Goal: Transaction & Acquisition: Purchase product/service

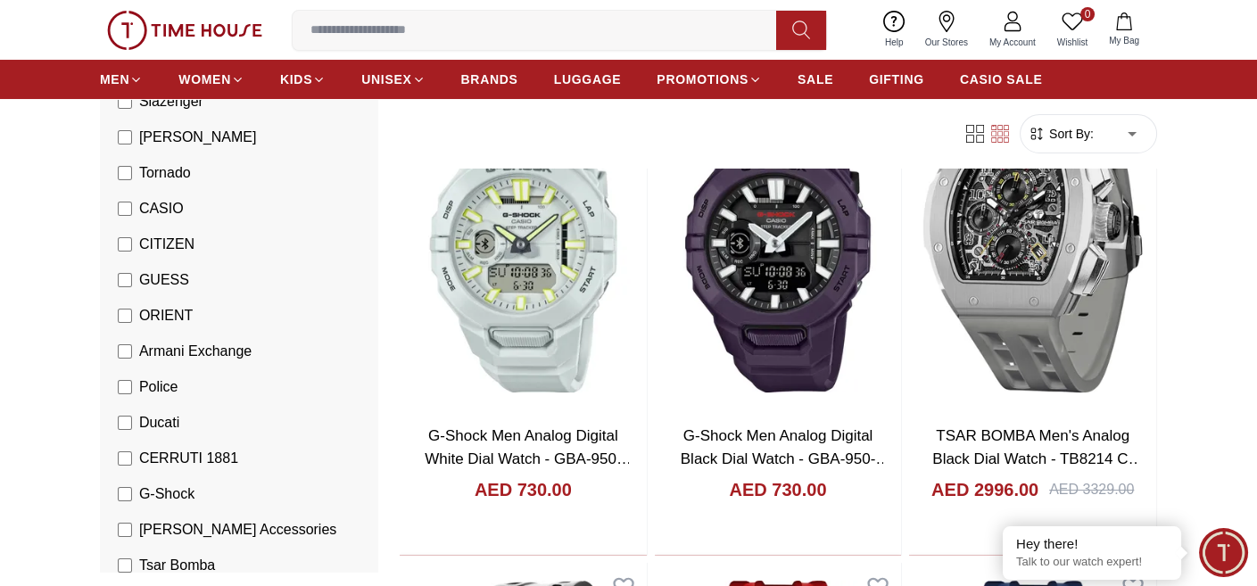
scroll to position [297, 0]
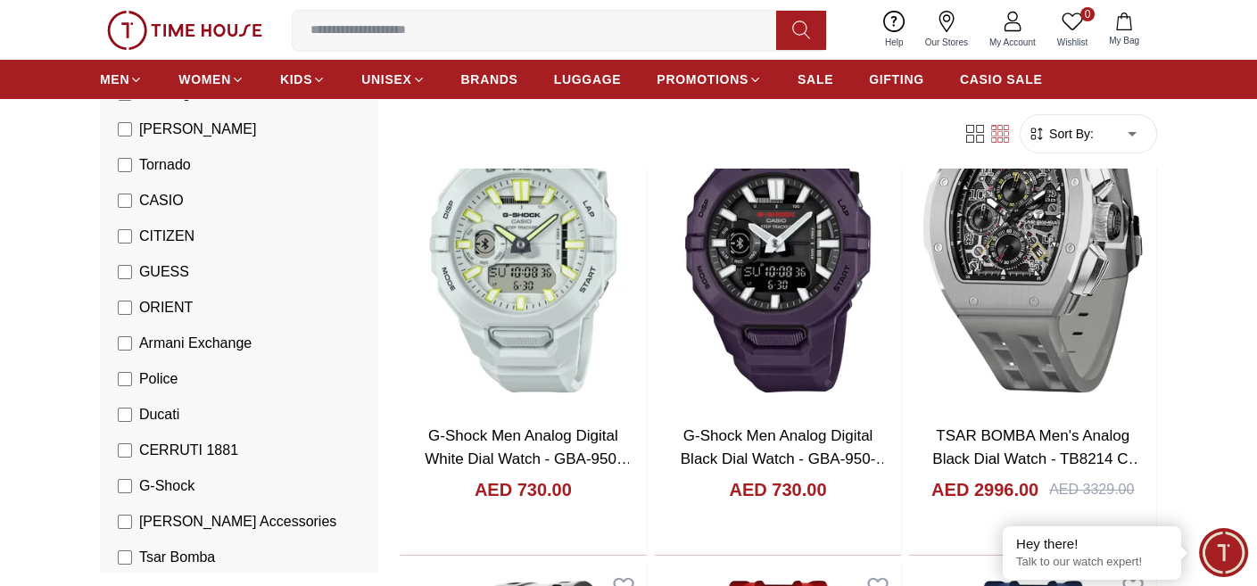
click at [139, 374] on span "Police" at bounding box center [158, 378] width 39 height 21
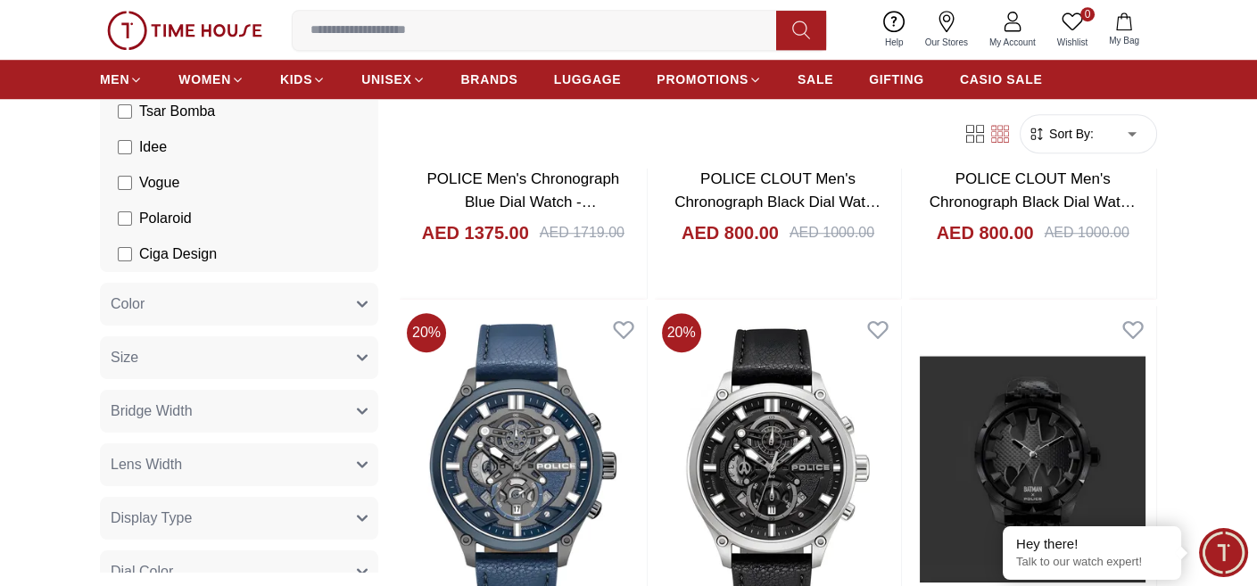
scroll to position [2379, 0]
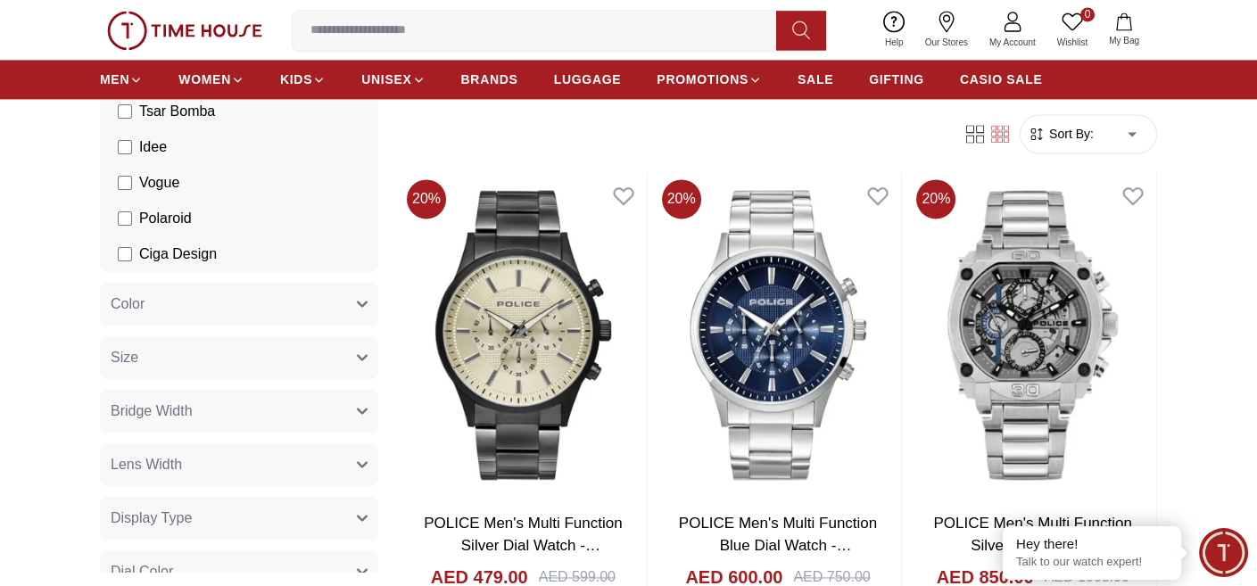
scroll to position [4461, 0]
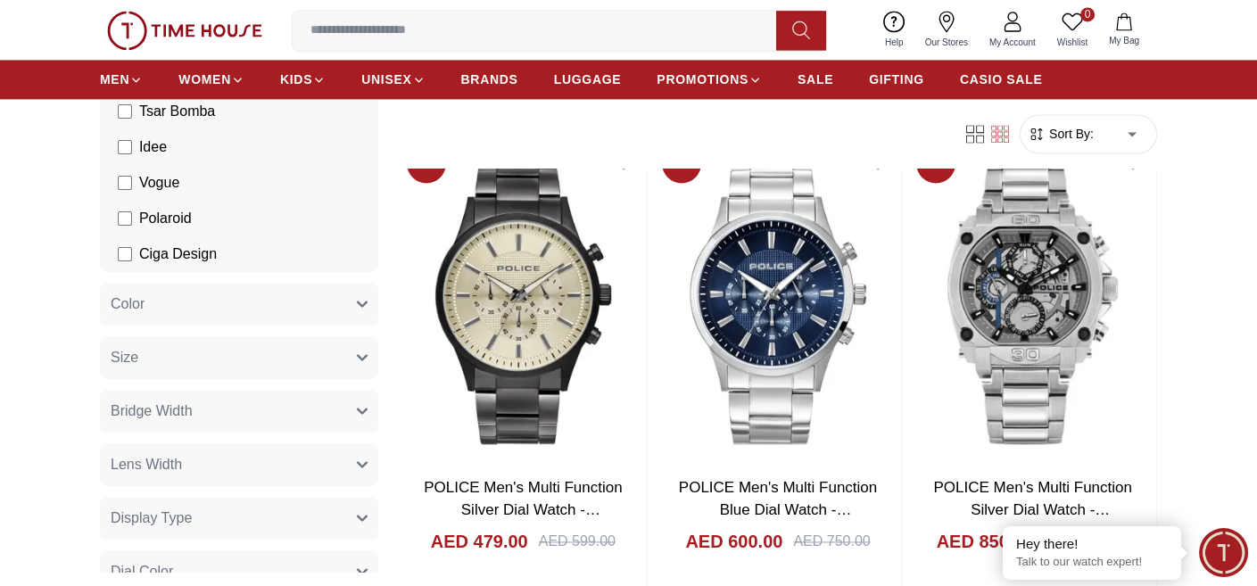
click at [835, 288] on img at bounding box center [778, 300] width 247 height 326
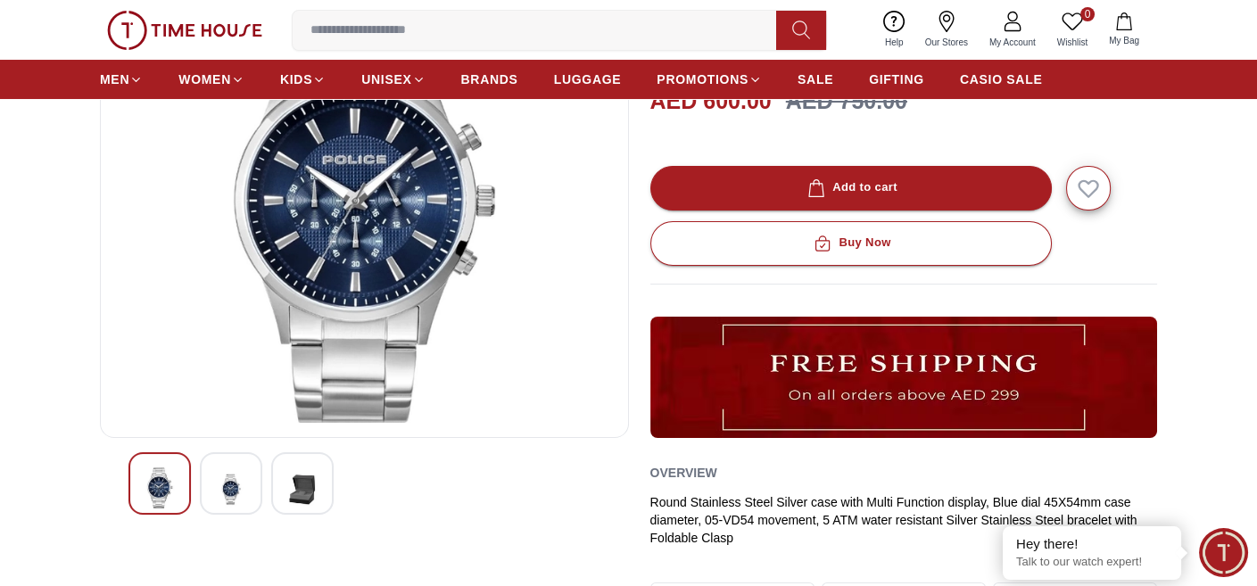
scroll to position [297, 0]
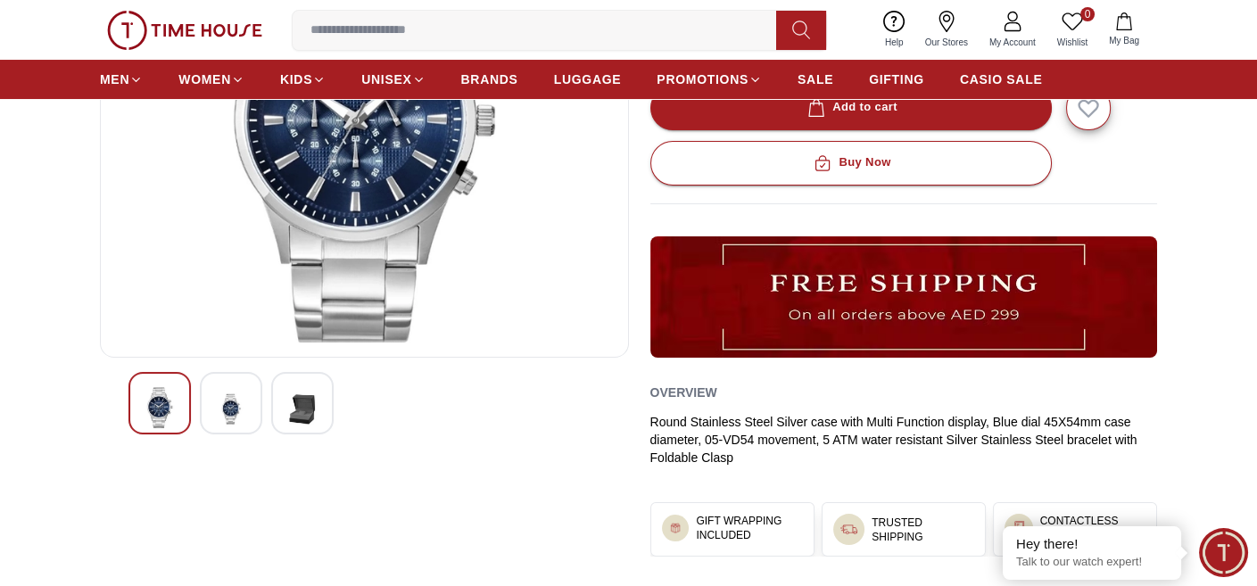
click at [243, 408] on img at bounding box center [231, 409] width 32 height 44
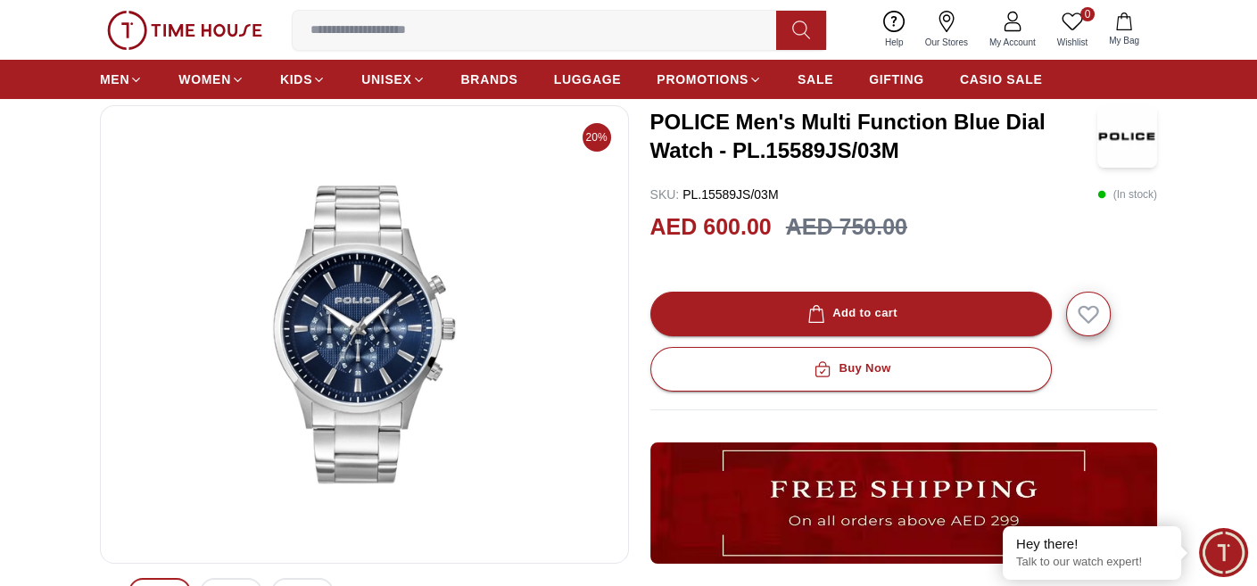
scroll to position [89, 0]
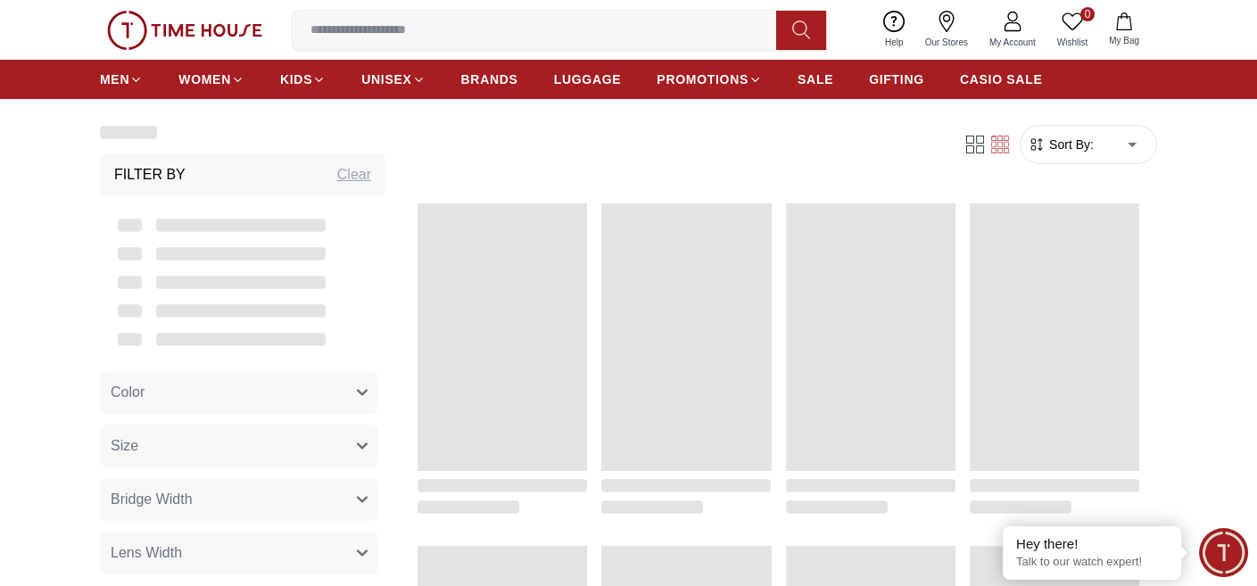
scroll to position [1761, 0]
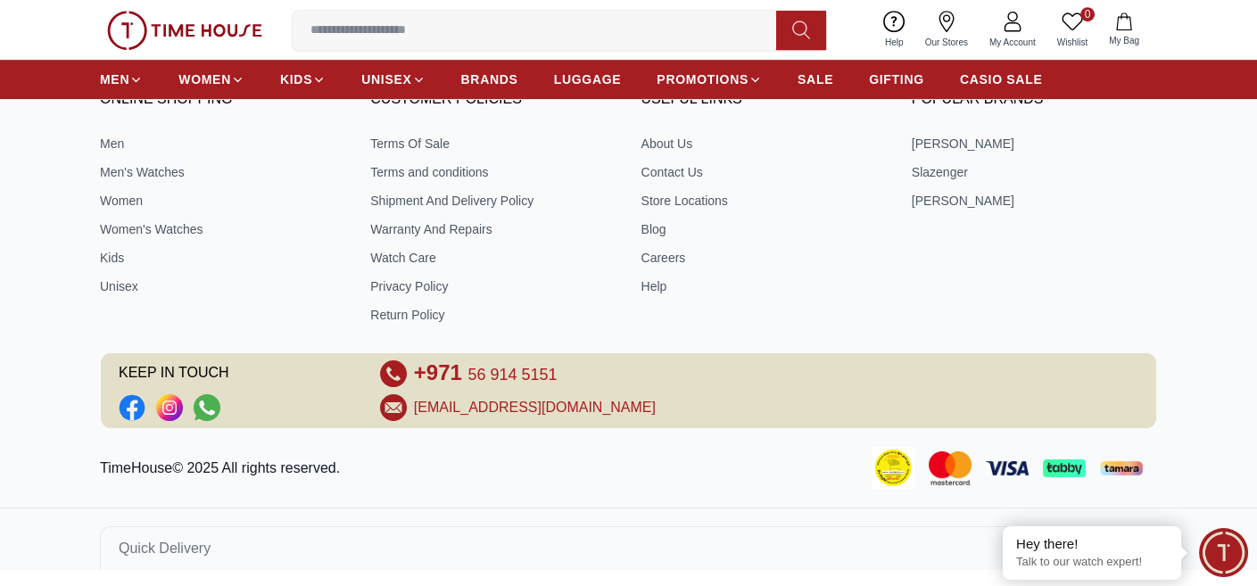
scroll to position [3775, 0]
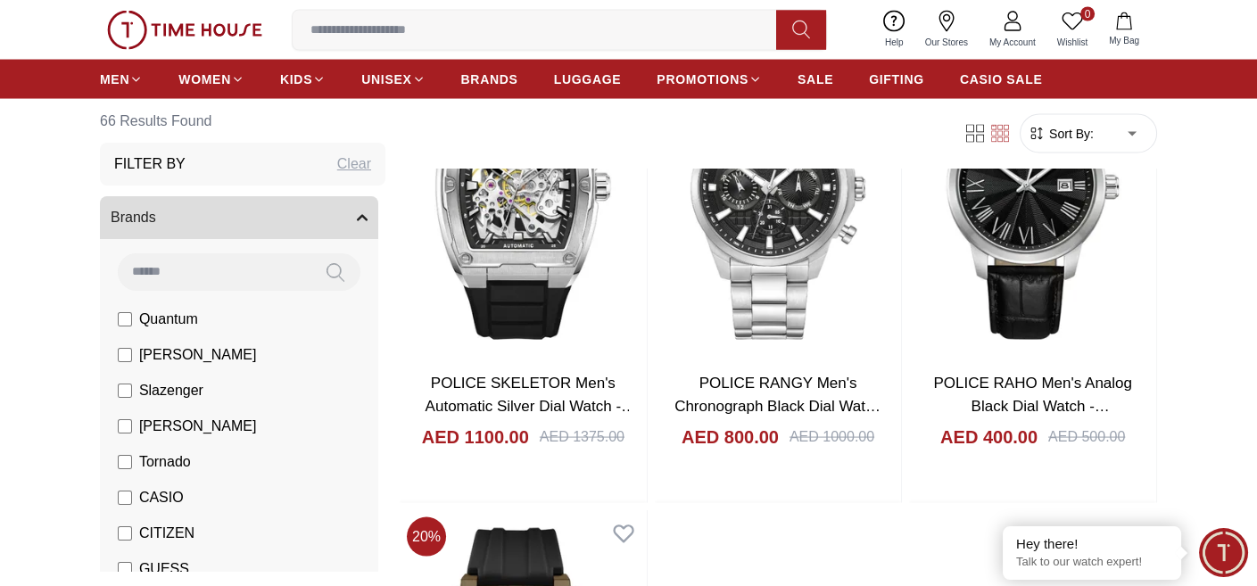
scroll to position [5916, 0]
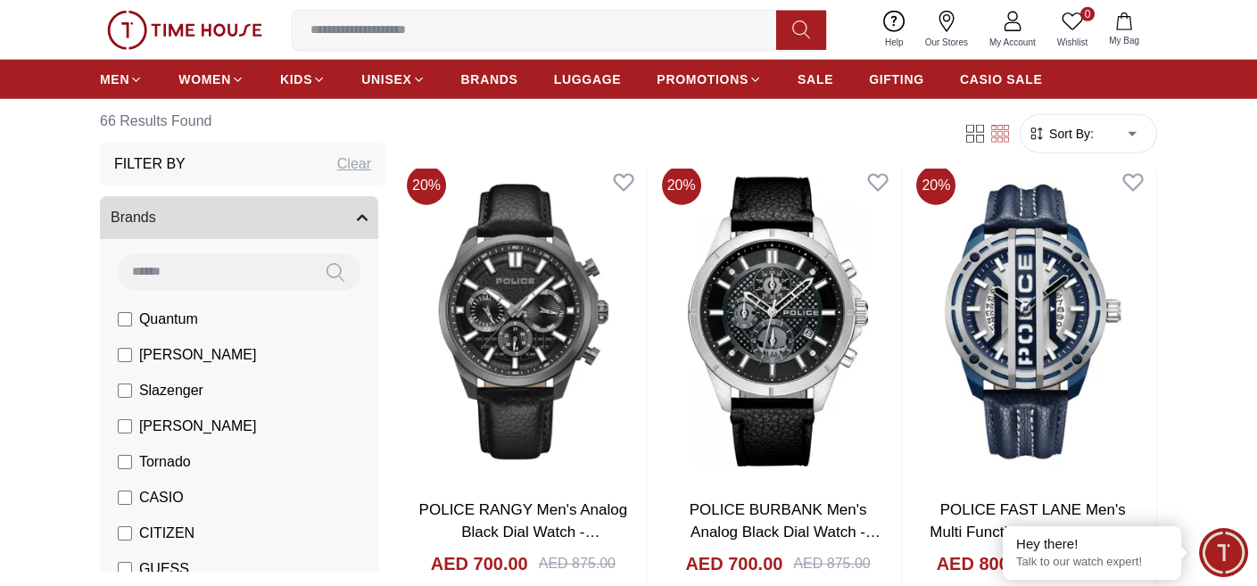
scroll to position [8266, 0]
click at [887, 83] on span "GIFTING" at bounding box center [896, 79] width 55 height 18
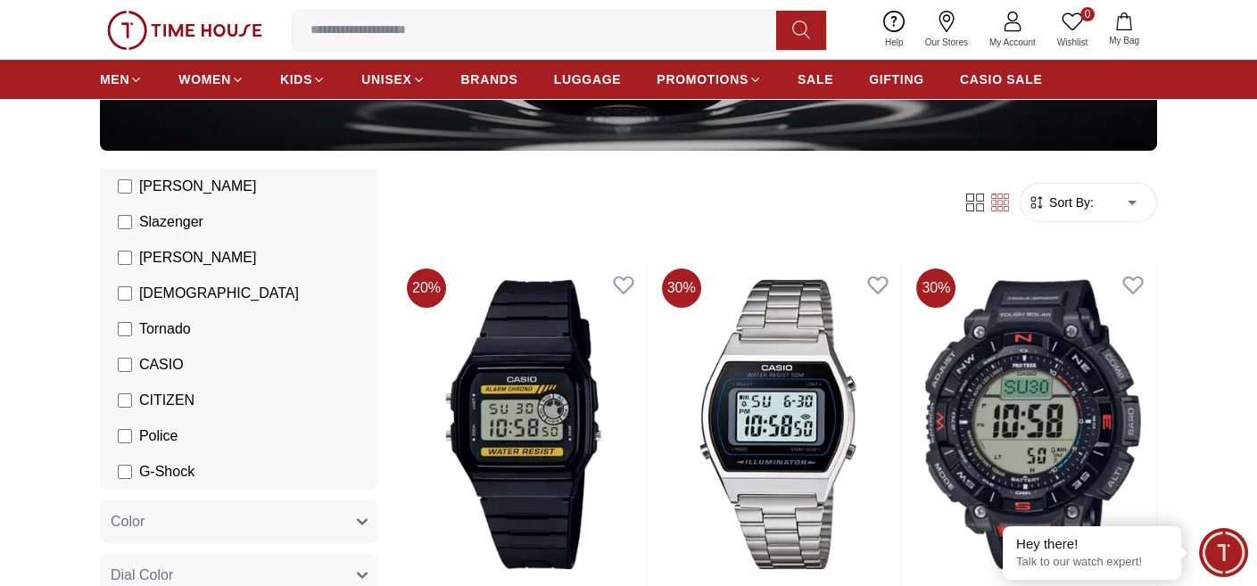
scroll to position [268, 0]
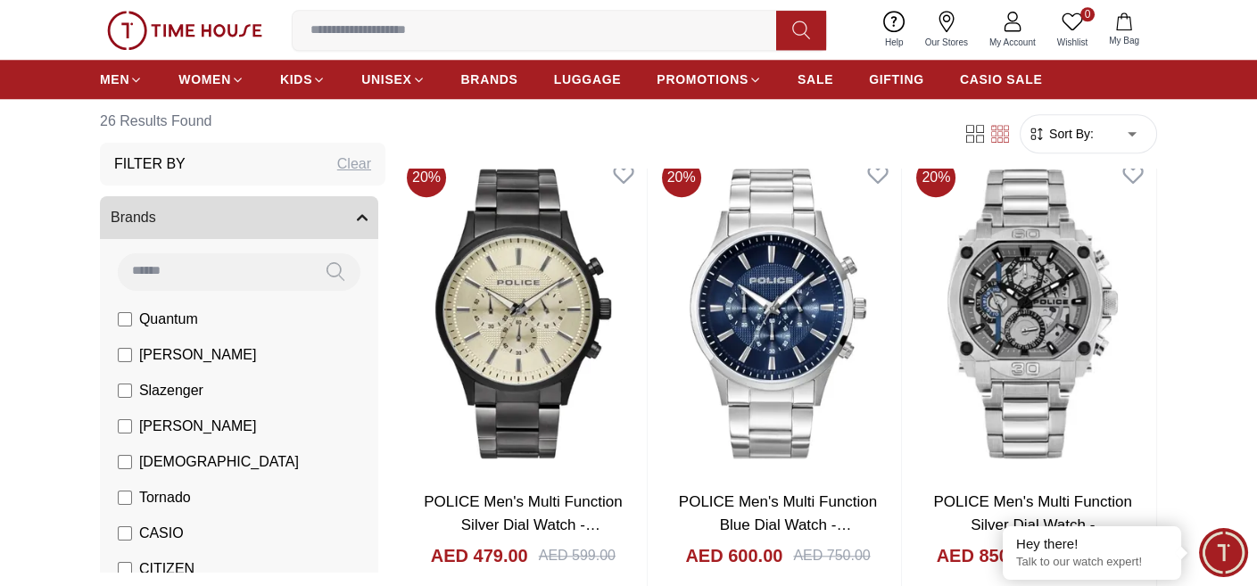
scroll to position [2974, 0]
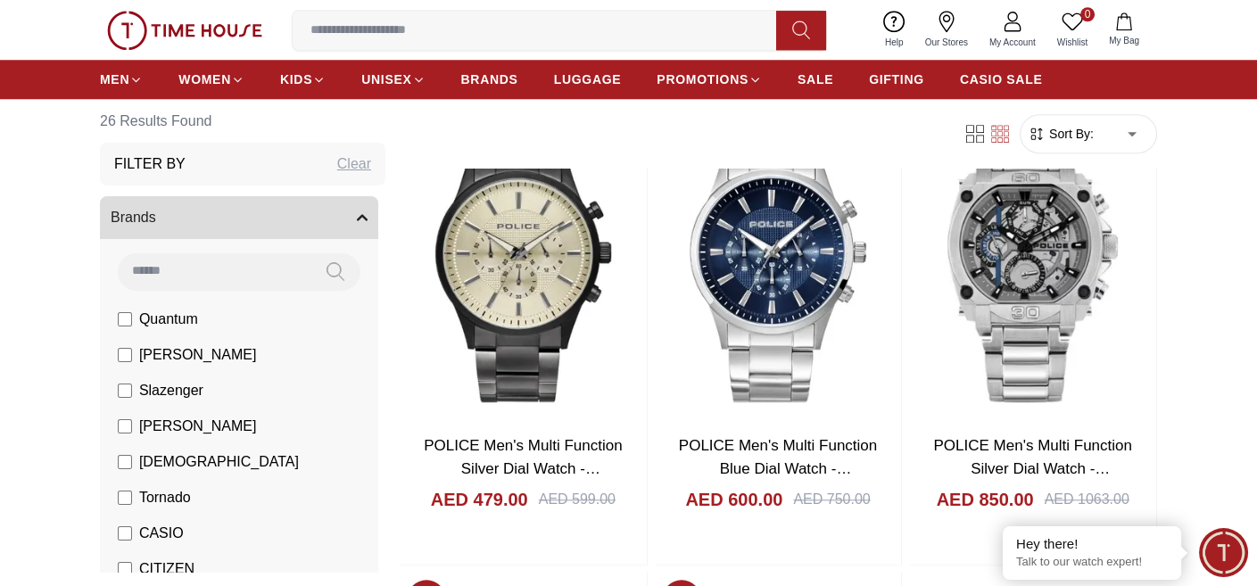
click at [736, 410] on img at bounding box center [778, 258] width 247 height 326
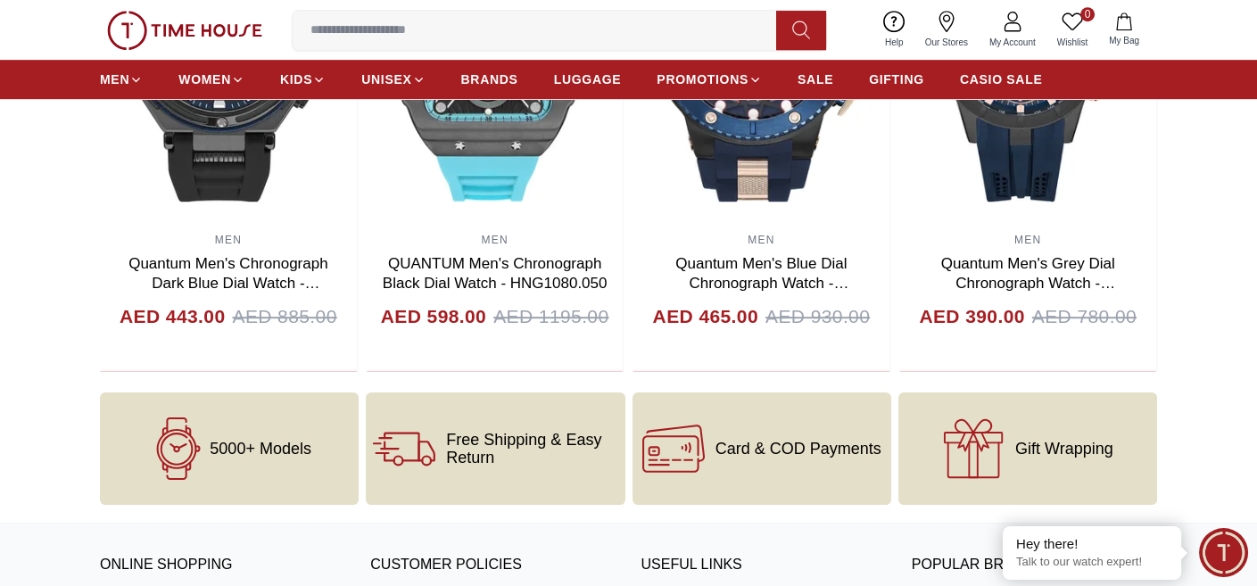
scroll to position [1843, 0]
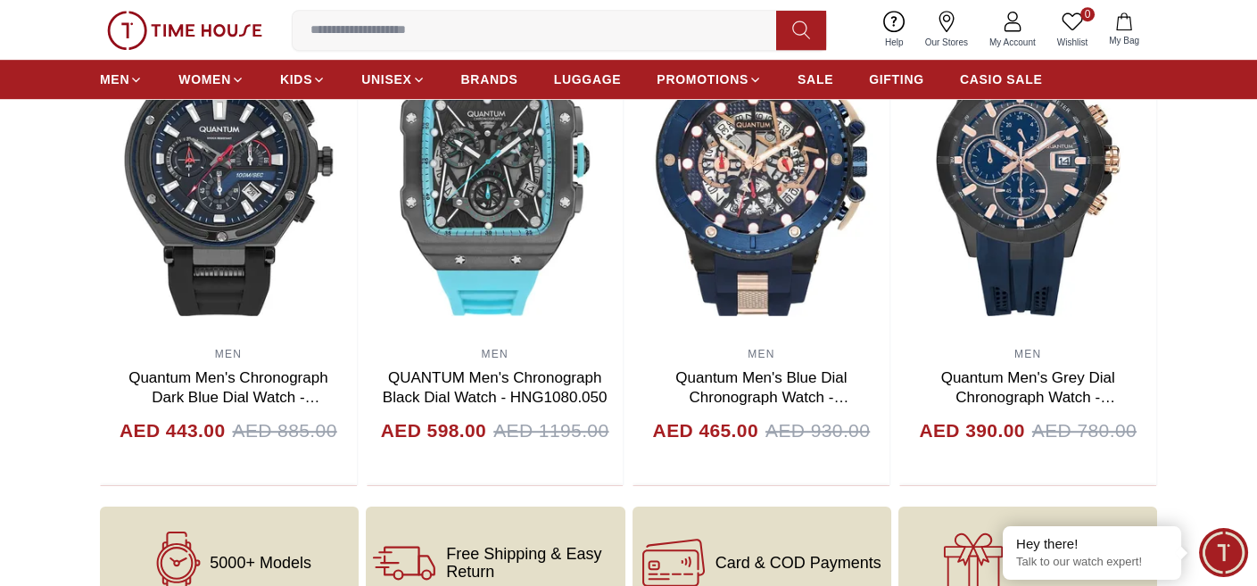
scroll to position [2145, 0]
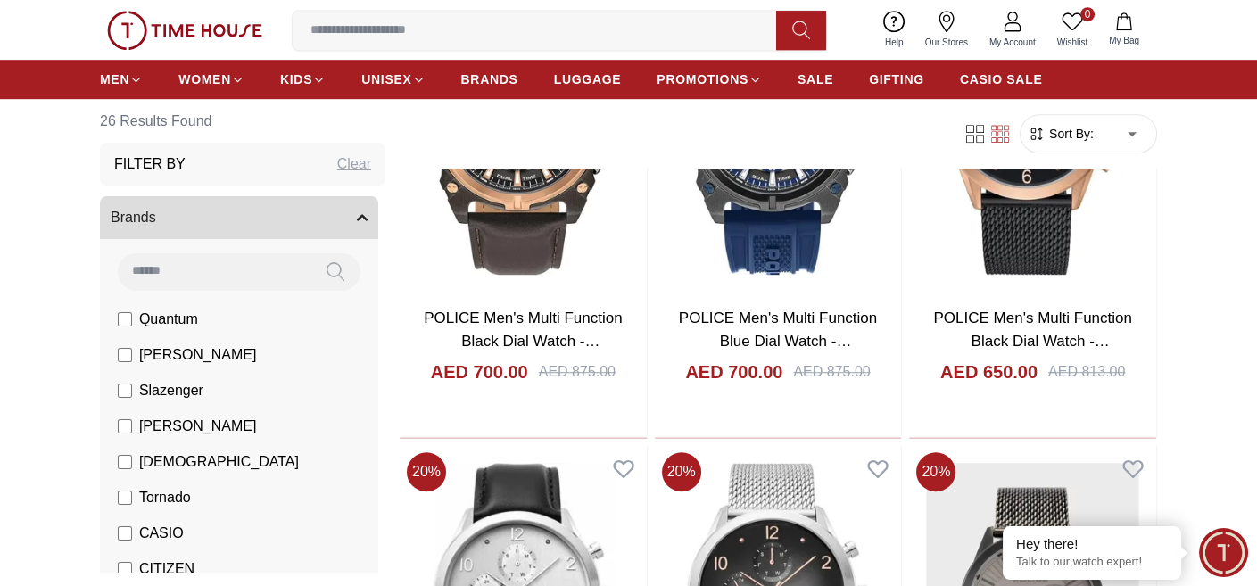
scroll to position [4159, 0]
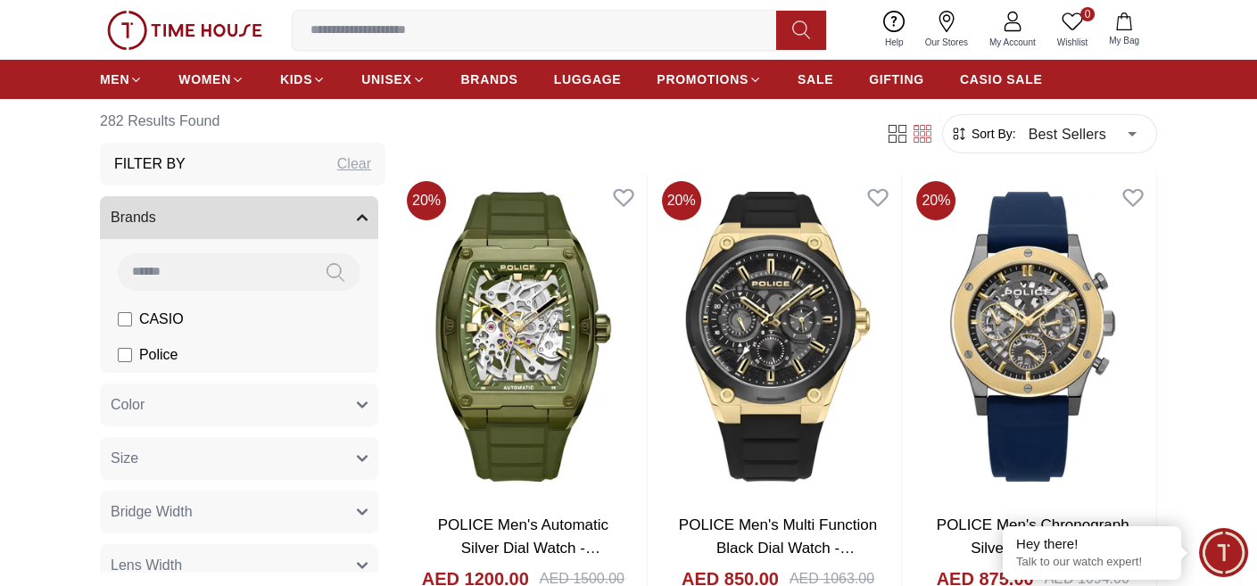
click at [326, 217] on button "Brands" at bounding box center [239, 217] width 278 height 43
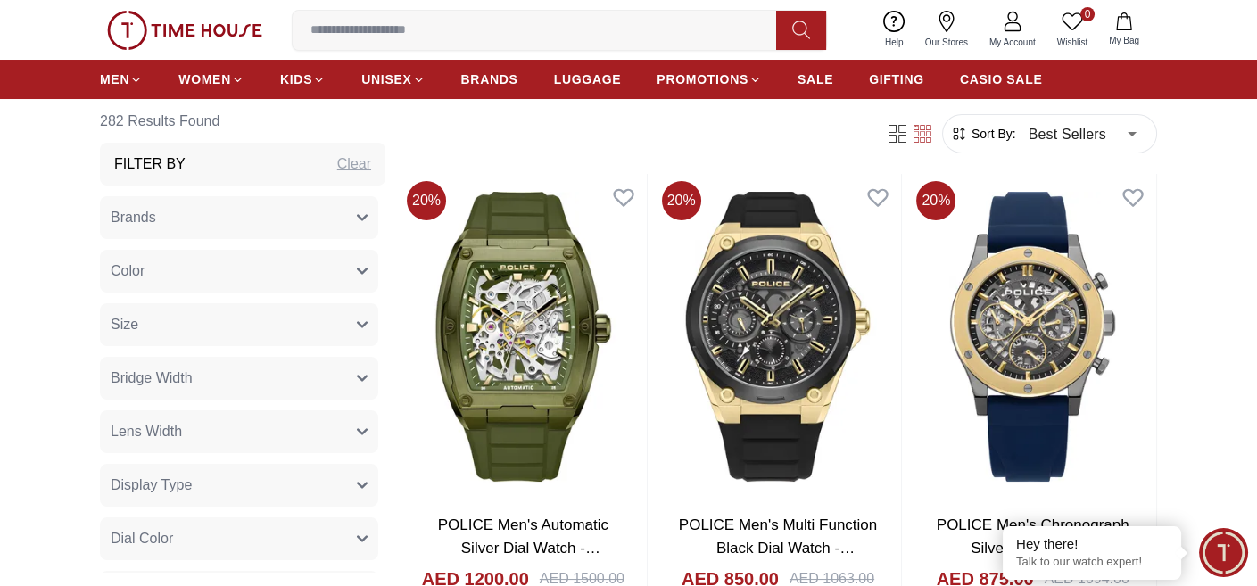
click at [326, 217] on button "Brands" at bounding box center [239, 217] width 278 height 43
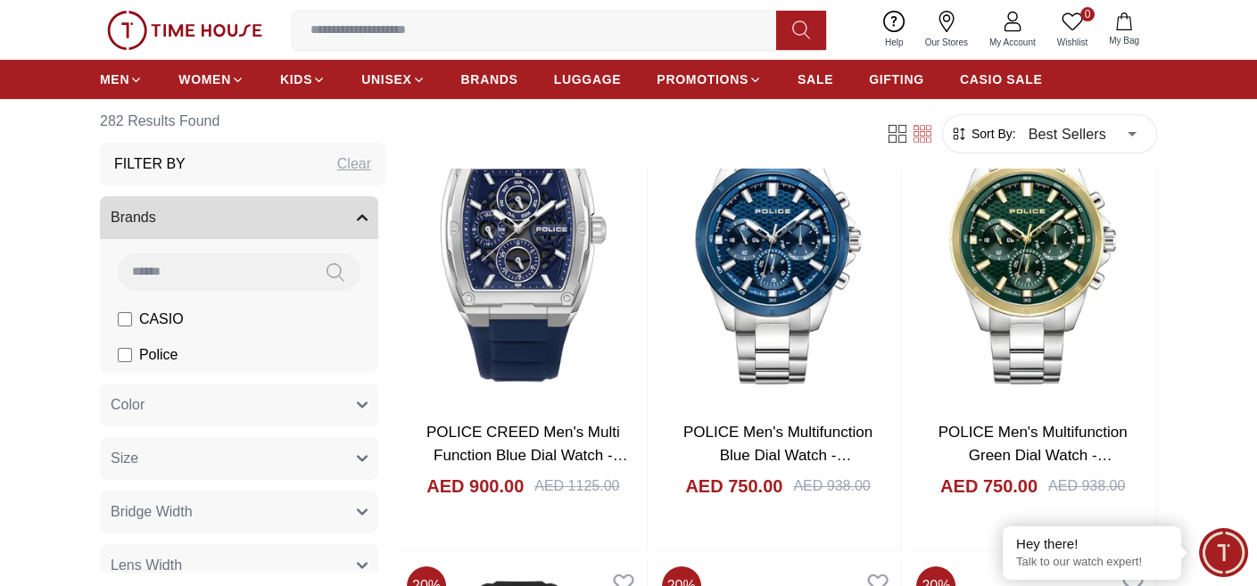
scroll to position [683, 0]
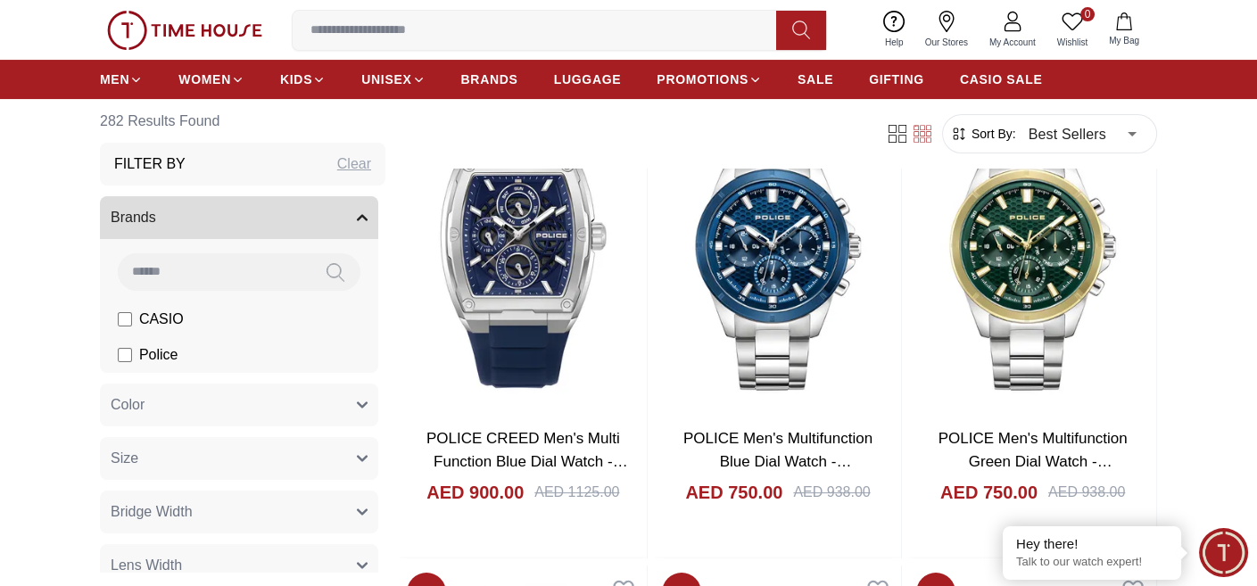
click at [1086, 295] on img at bounding box center [1032, 250] width 247 height 326
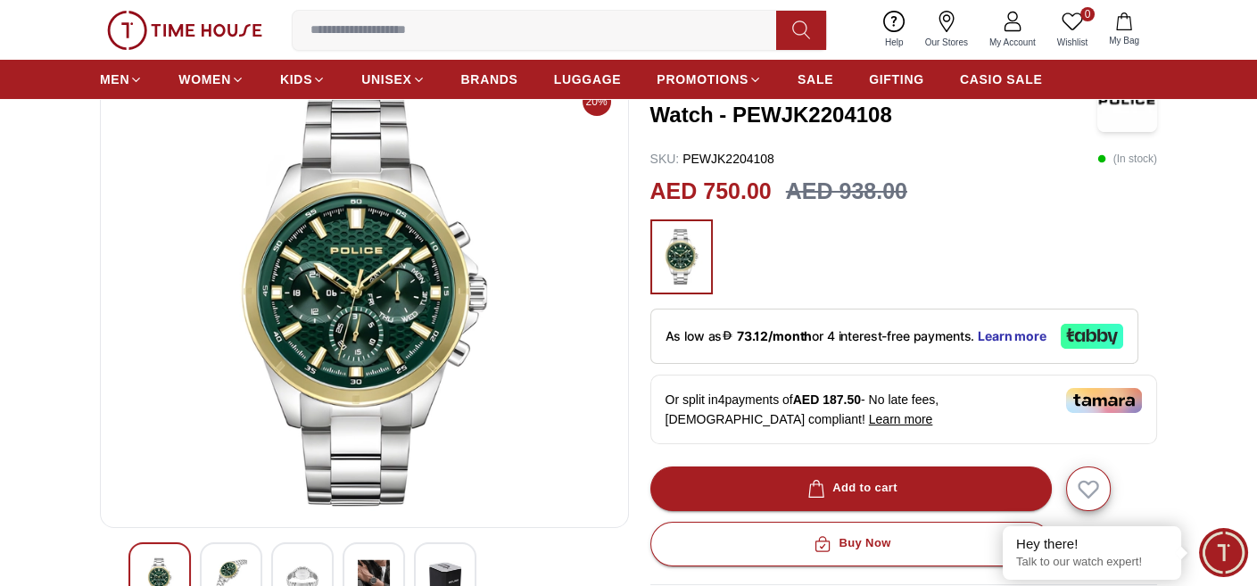
scroll to position [237, 0]
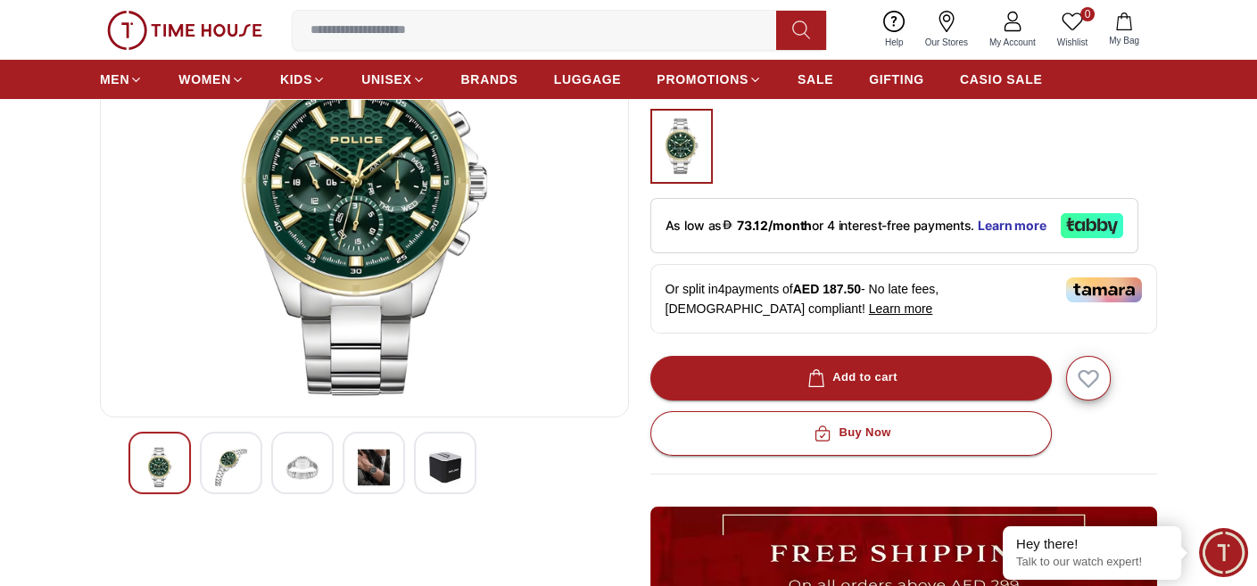
click at [372, 461] on img at bounding box center [374, 467] width 32 height 41
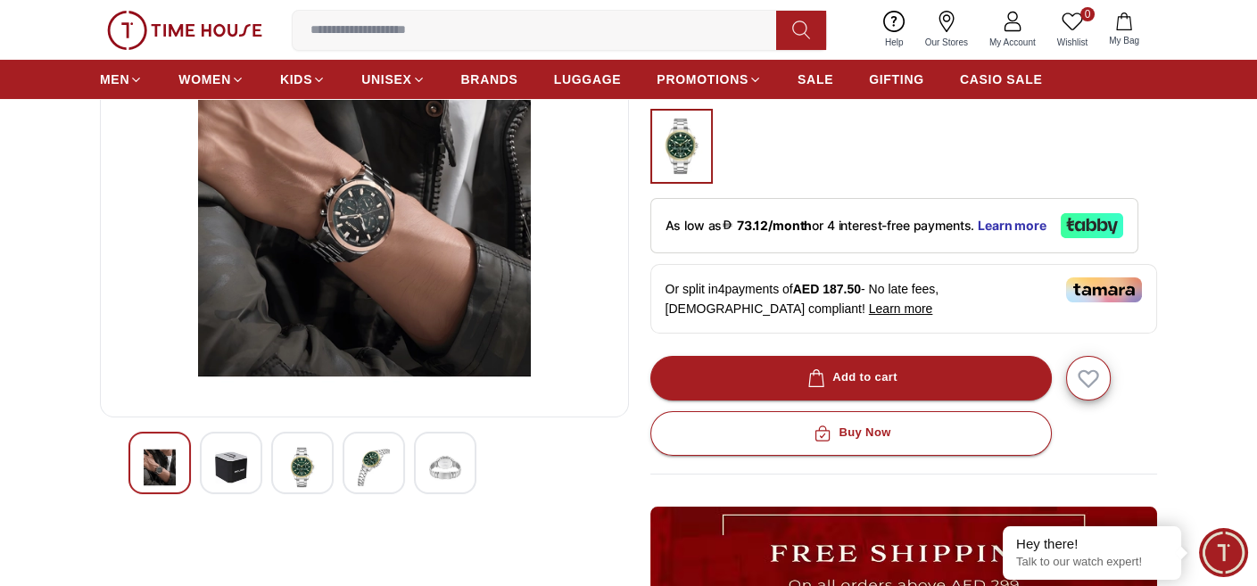
click at [198, 458] on div at bounding box center [364, 463] width 472 height 62
click at [308, 463] on img at bounding box center [302, 467] width 32 height 41
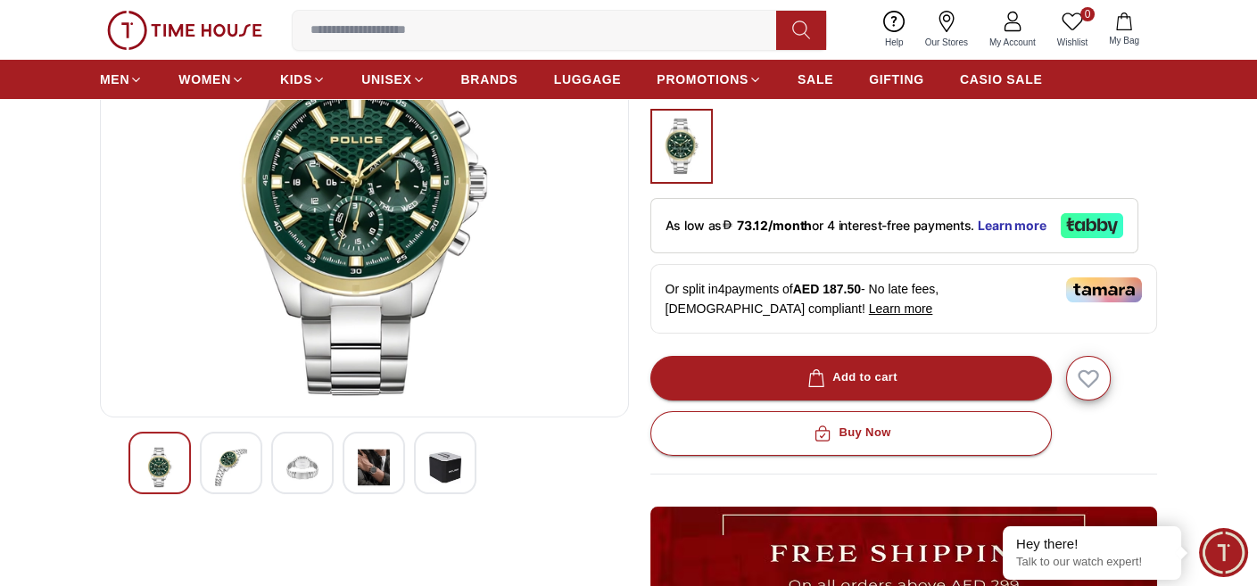
click at [203, 465] on div at bounding box center [231, 463] width 62 height 62
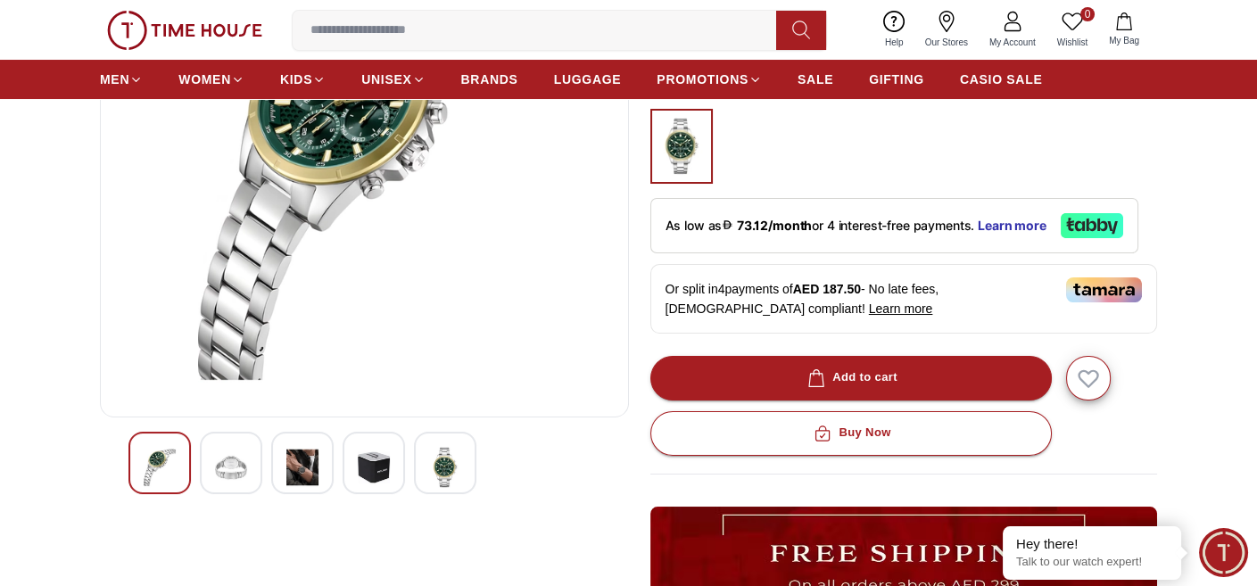
click at [290, 472] on img at bounding box center [302, 467] width 32 height 41
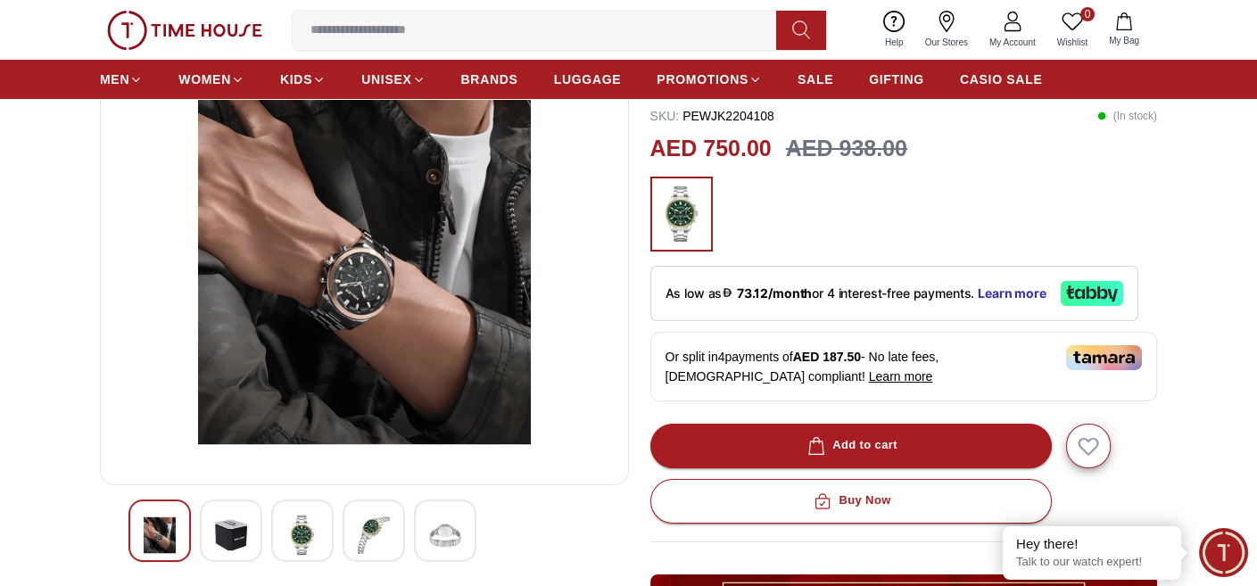
scroll to position [178, 0]
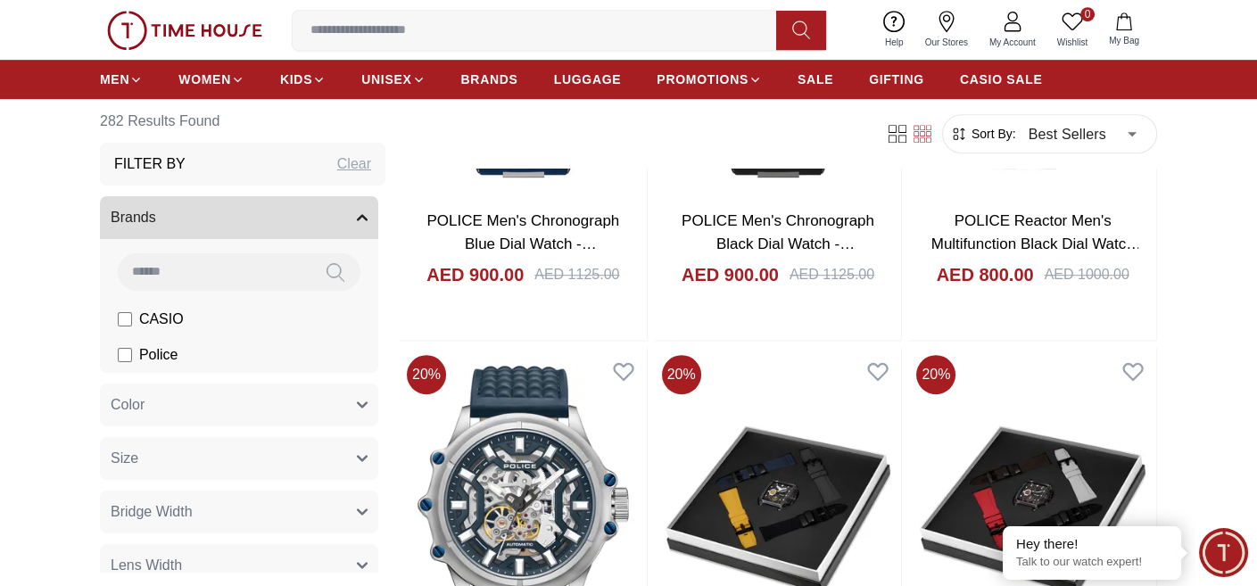
scroll to position [1992, 0]
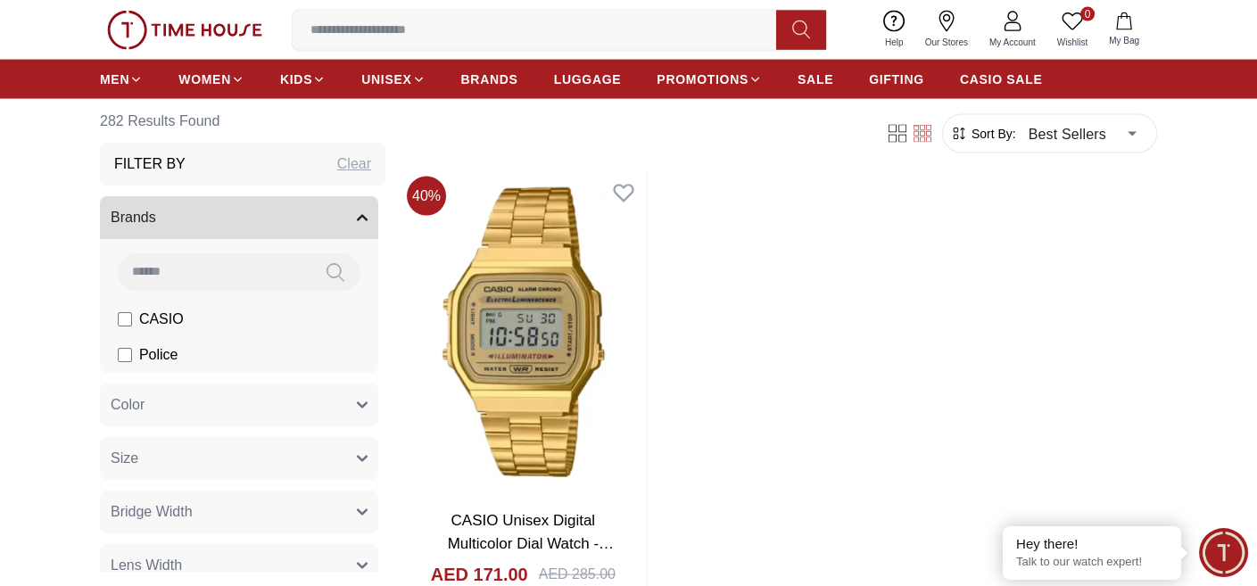
scroll to position [6394, 0]
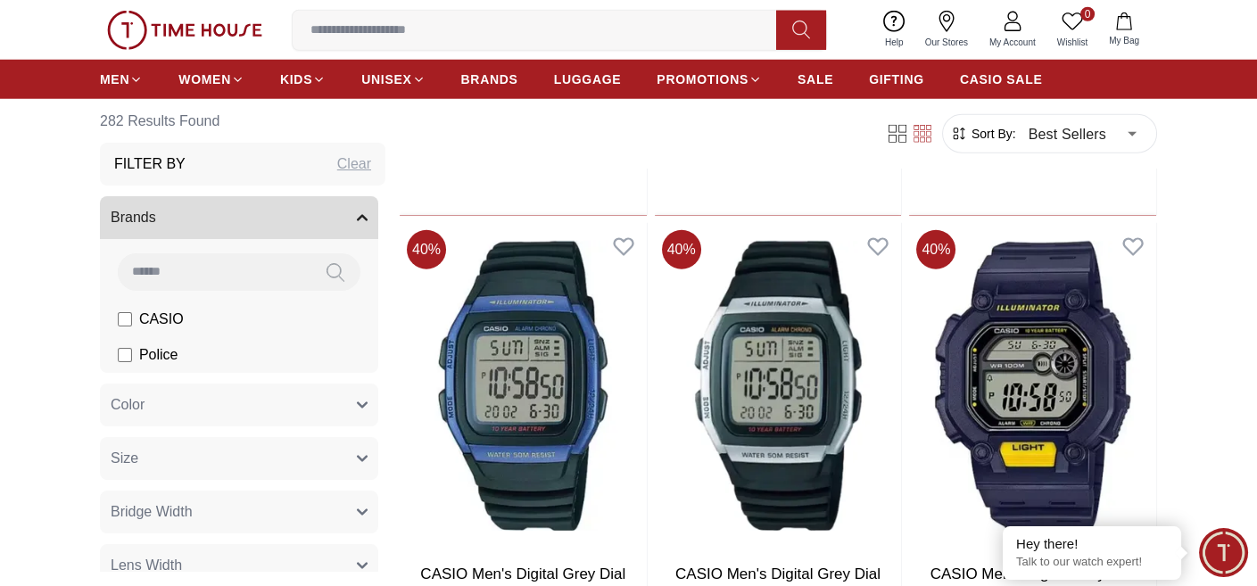
scroll to position [8208, 0]
